Goal: Information Seeking & Learning: Learn about a topic

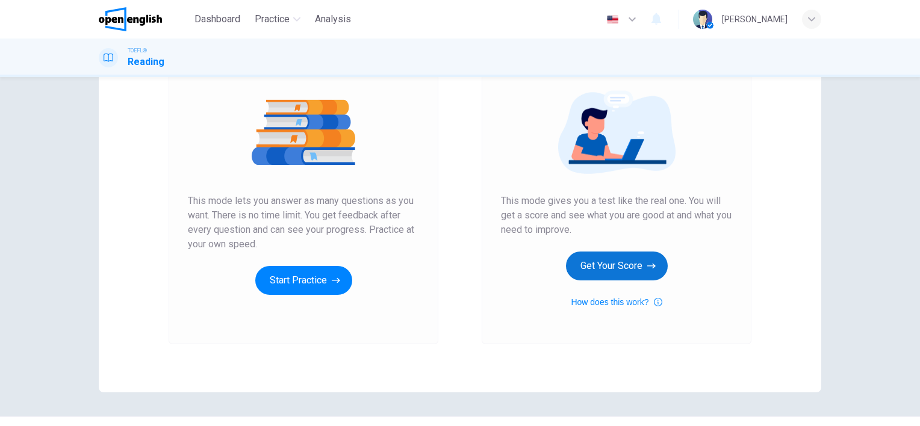
scroll to position [128, 0]
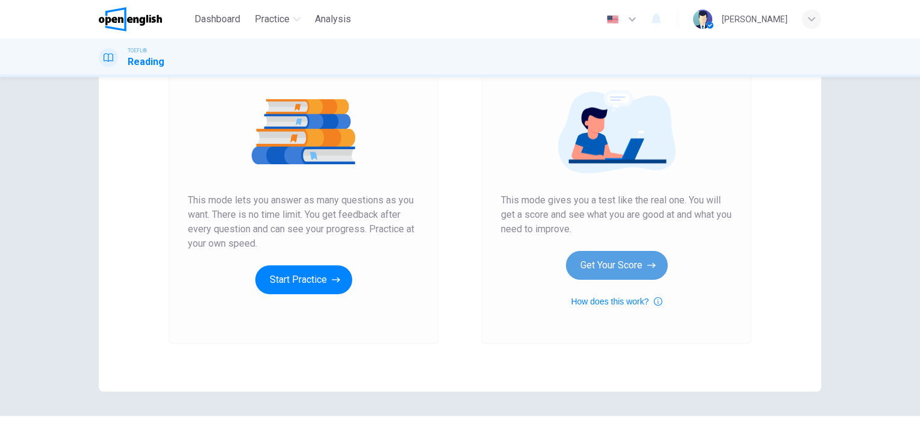
click at [647, 260] on icon "button" at bounding box center [651, 266] width 8 height 12
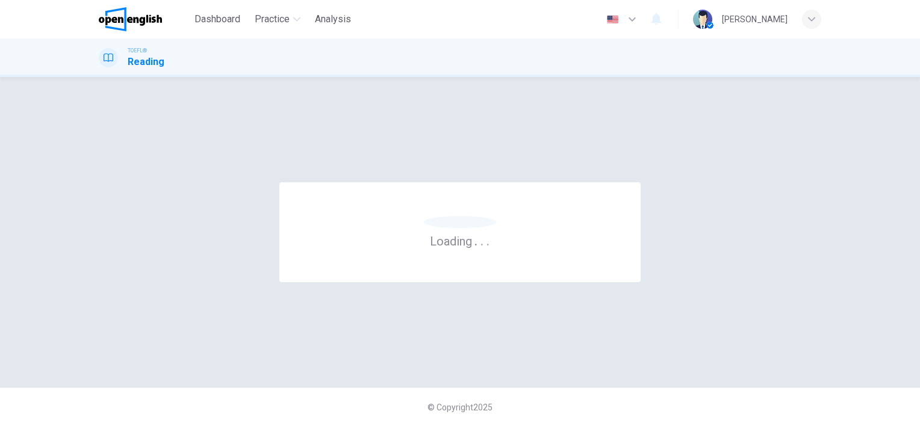
scroll to position [0, 0]
